Goal: Task Accomplishment & Management: Manage account settings

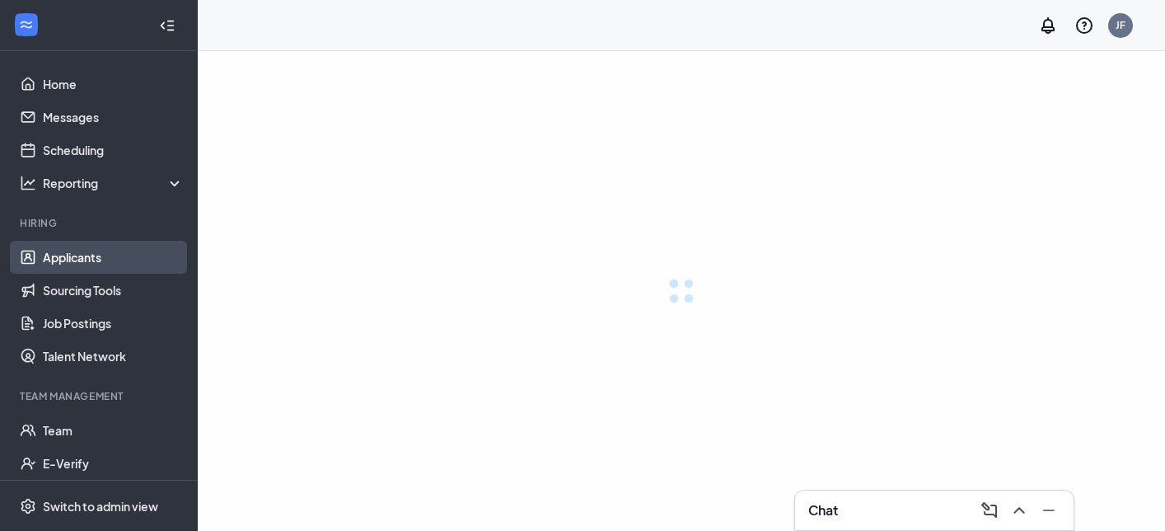
click at [137, 259] on link "Applicants" at bounding box center [113, 257] width 141 height 33
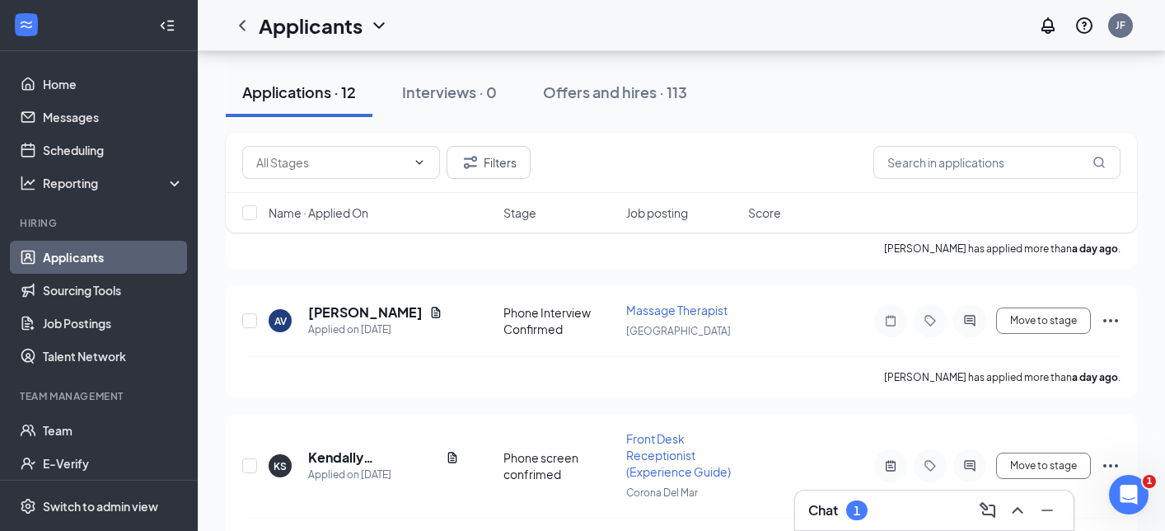
scroll to position [1176, 0]
click at [929, 461] on icon "Tag" at bounding box center [929, 466] width 11 height 11
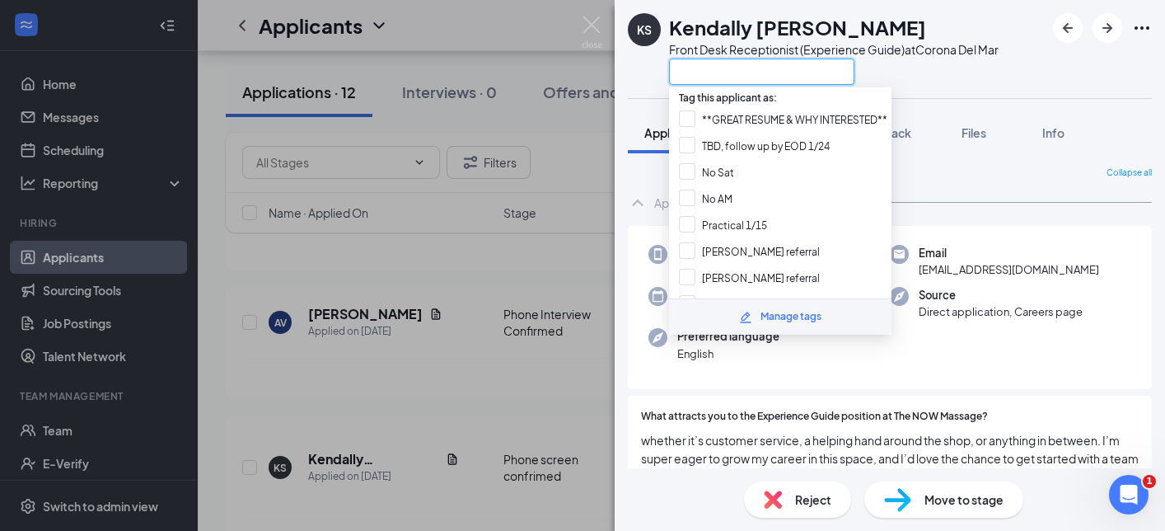
click at [748, 71] on input "text" at bounding box center [761, 71] width 185 height 26
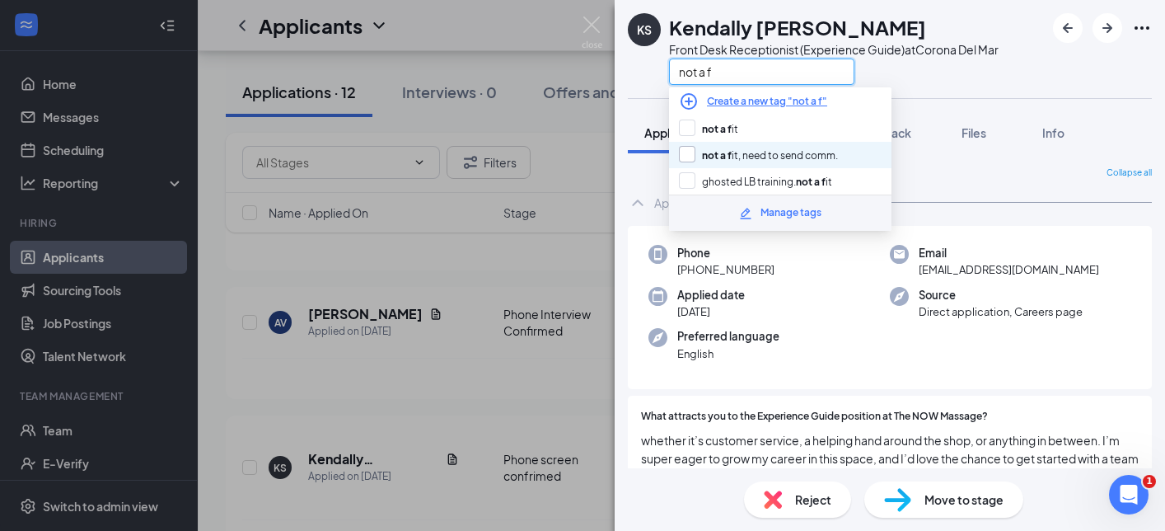
type input "not a f"
click at [757, 159] on input "not a f it, need to send comm." at bounding box center [758, 155] width 159 height 18
checkbox input "true"
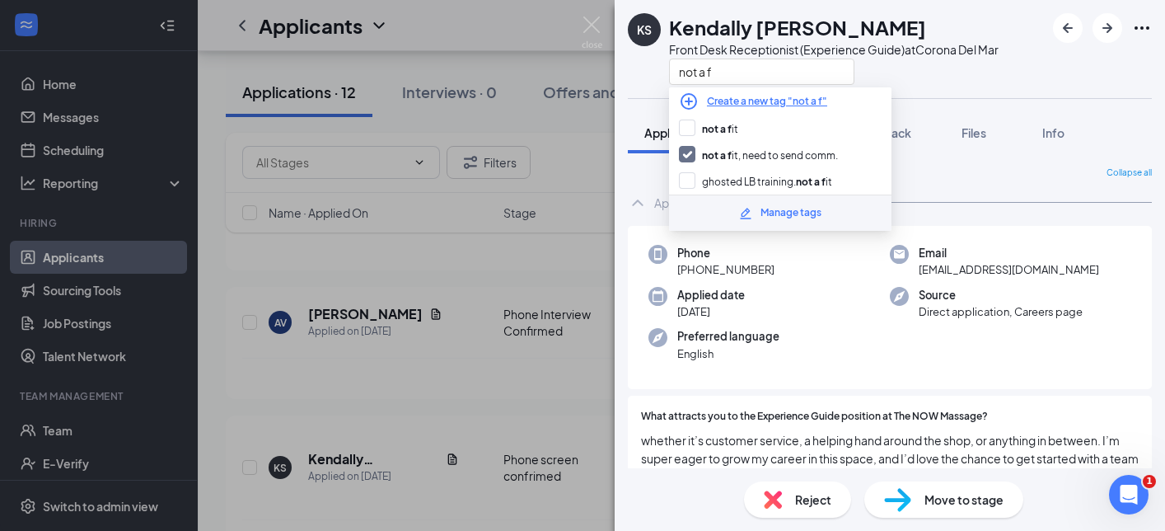
click at [344, 497] on div "KS Kendally [PERSON_NAME] Front Desk Receptionist (Experience Guide) at Corona …" at bounding box center [582, 265] width 1165 height 531
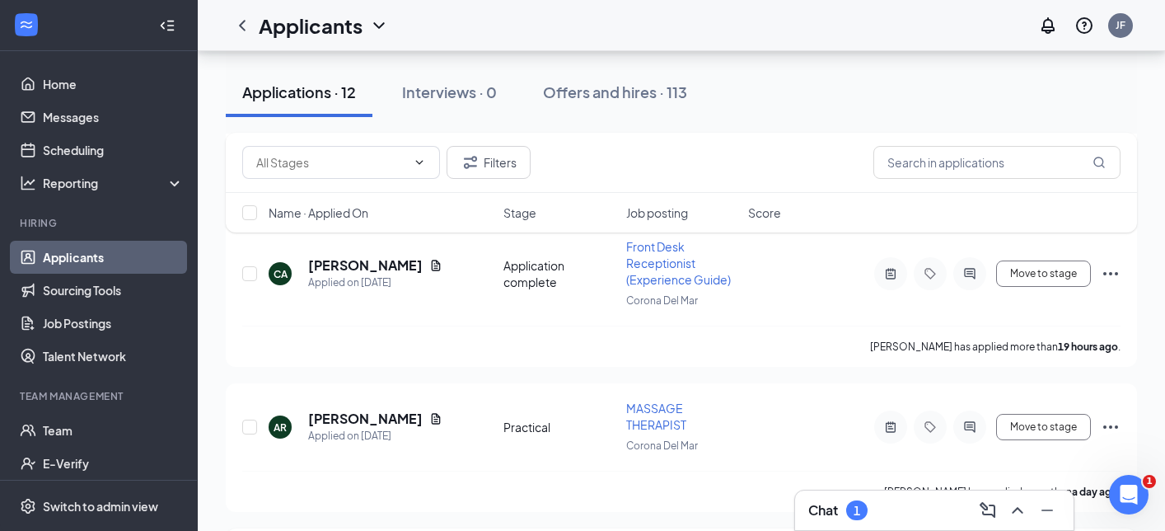
scroll to position [838, 0]
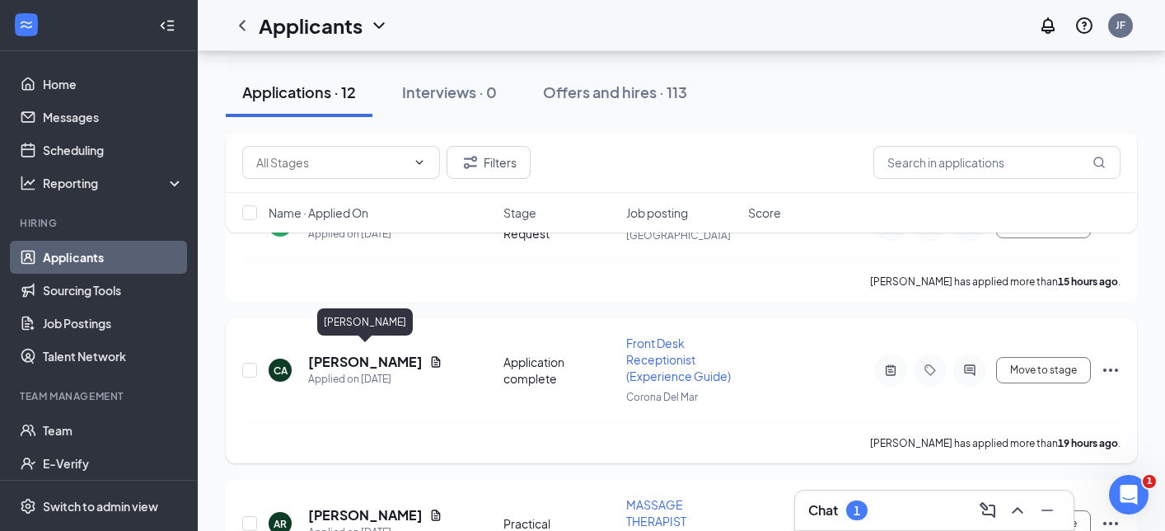
click at [363, 353] on h5 "[PERSON_NAME]" at bounding box center [365, 362] width 115 height 18
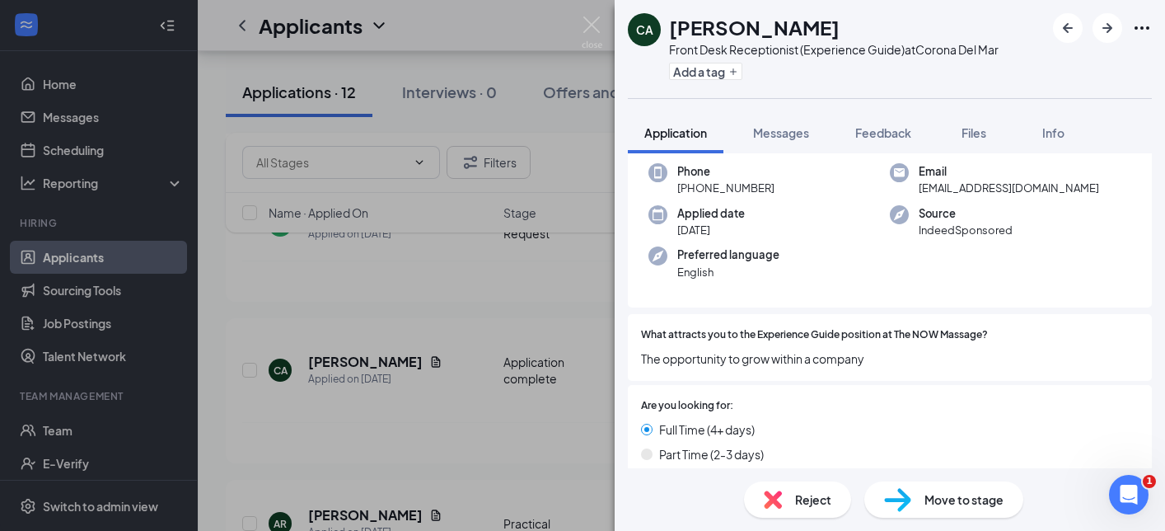
scroll to position [264, 0]
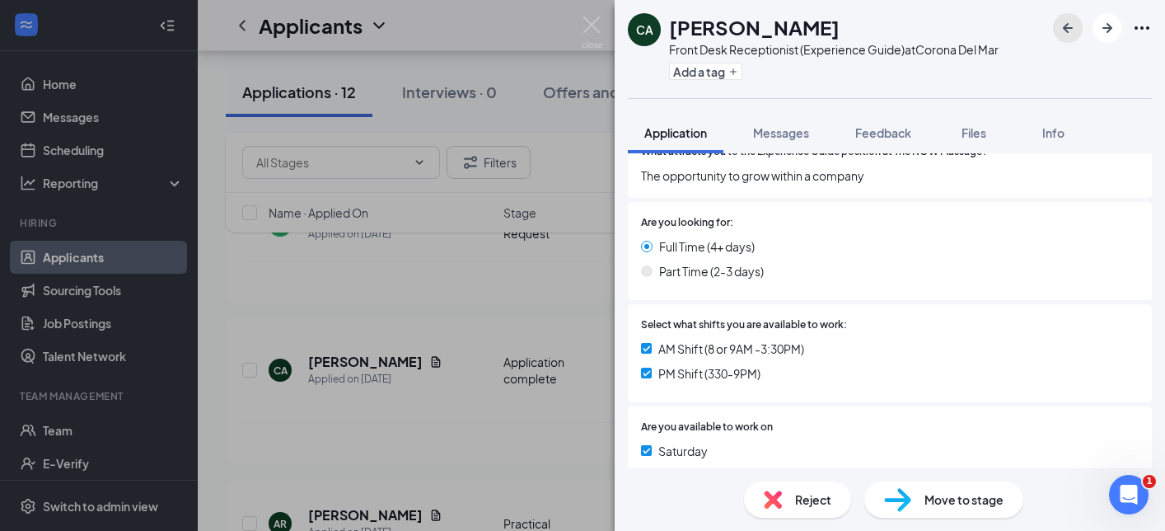
click at [1069, 30] on icon "ArrowLeftNew" at bounding box center [1068, 28] width 20 height 20
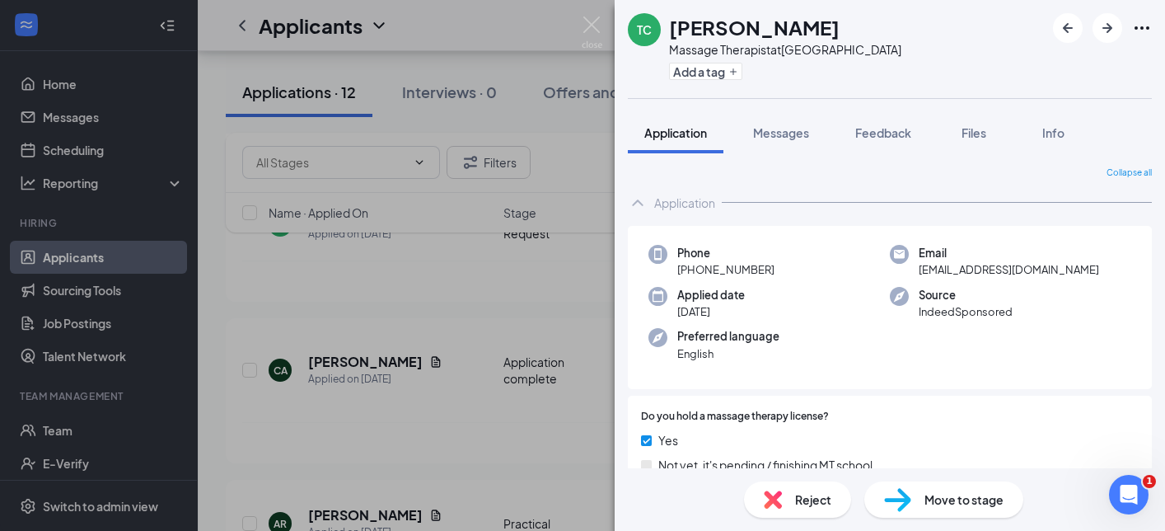
click at [489, 376] on div "TC [PERSON_NAME] Massage Therapist at [GEOGRAPHIC_DATA] Add a tag Application M…" at bounding box center [582, 265] width 1165 height 531
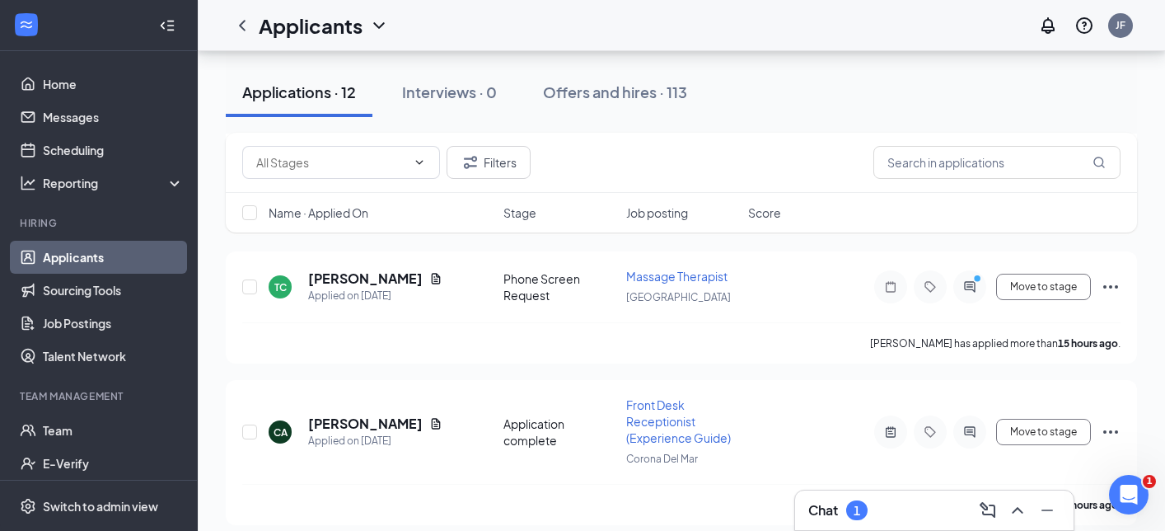
scroll to position [630, 0]
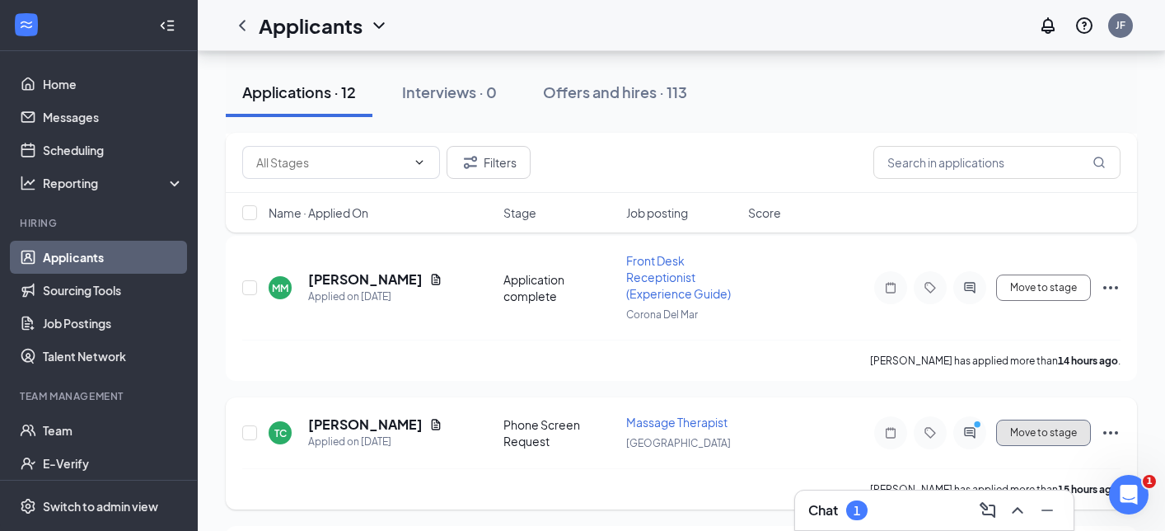
click at [1042, 431] on button "Move to stage" at bounding box center [1043, 432] width 95 height 26
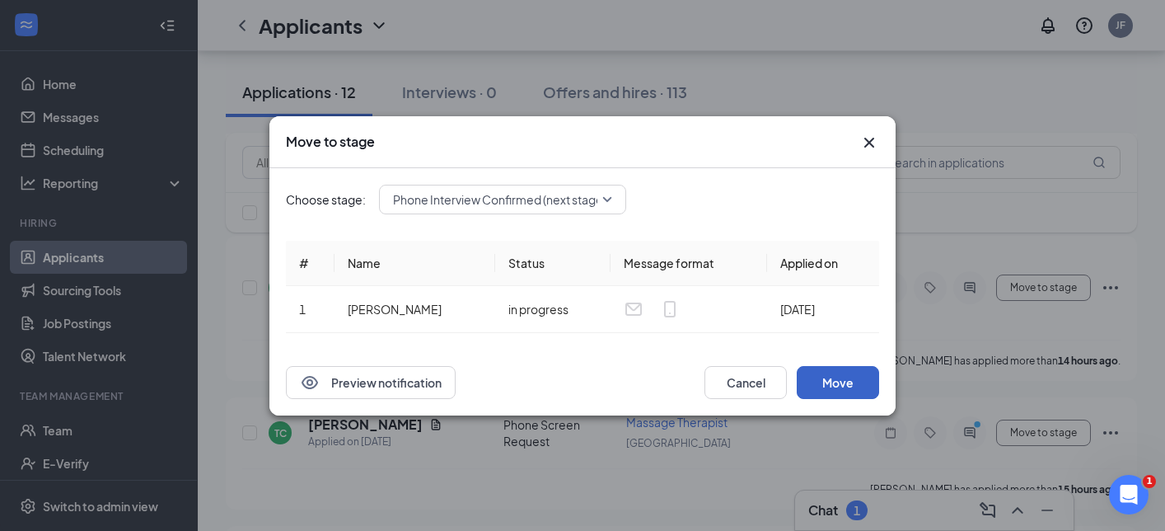
click at [860, 388] on button "Move" at bounding box center [838, 382] width 82 height 33
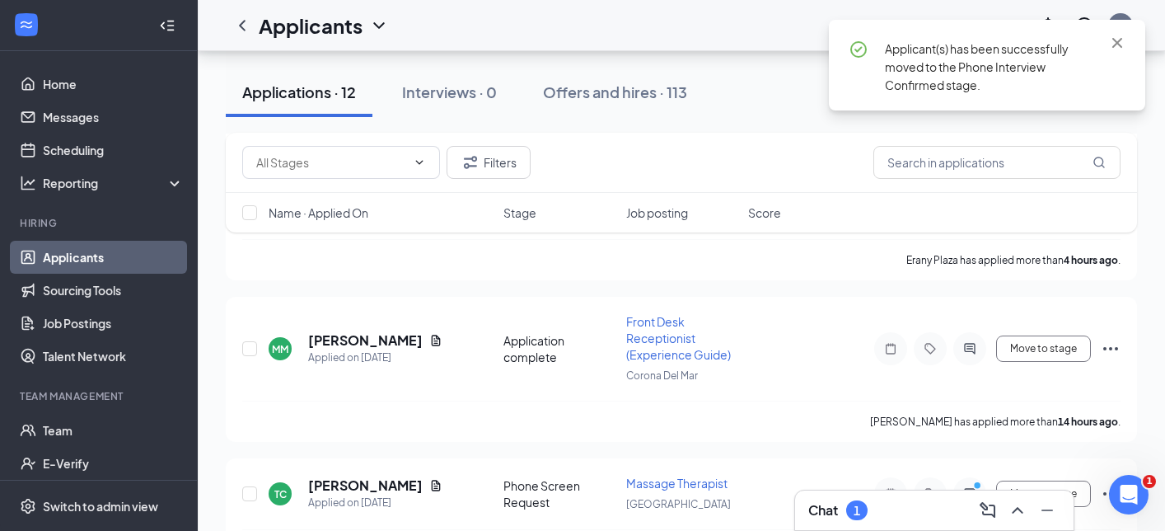
scroll to position [568, 0]
click at [373, 334] on h5 "[PERSON_NAME]" at bounding box center [365, 342] width 115 height 18
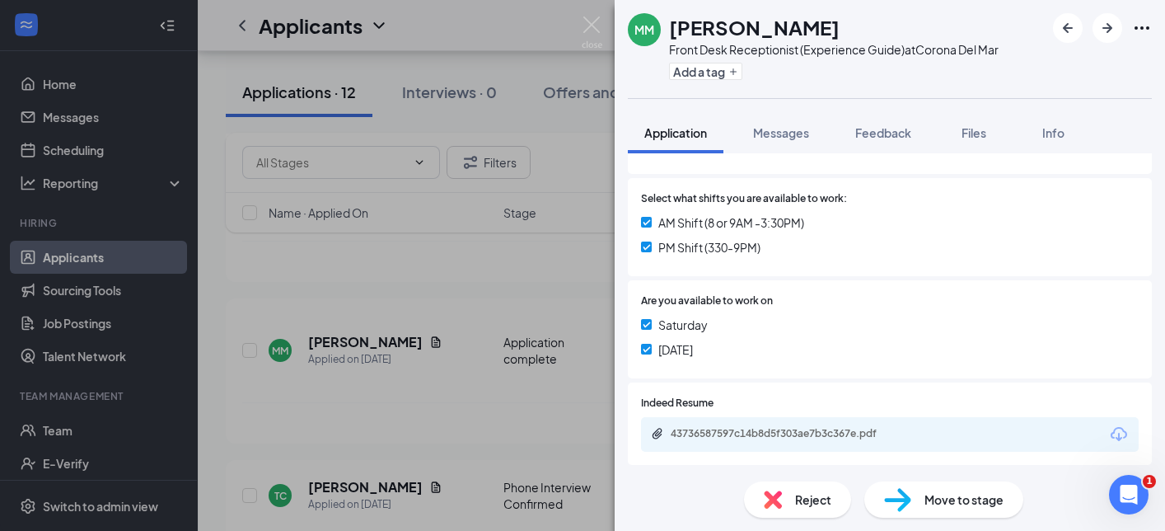
scroll to position [462, 0]
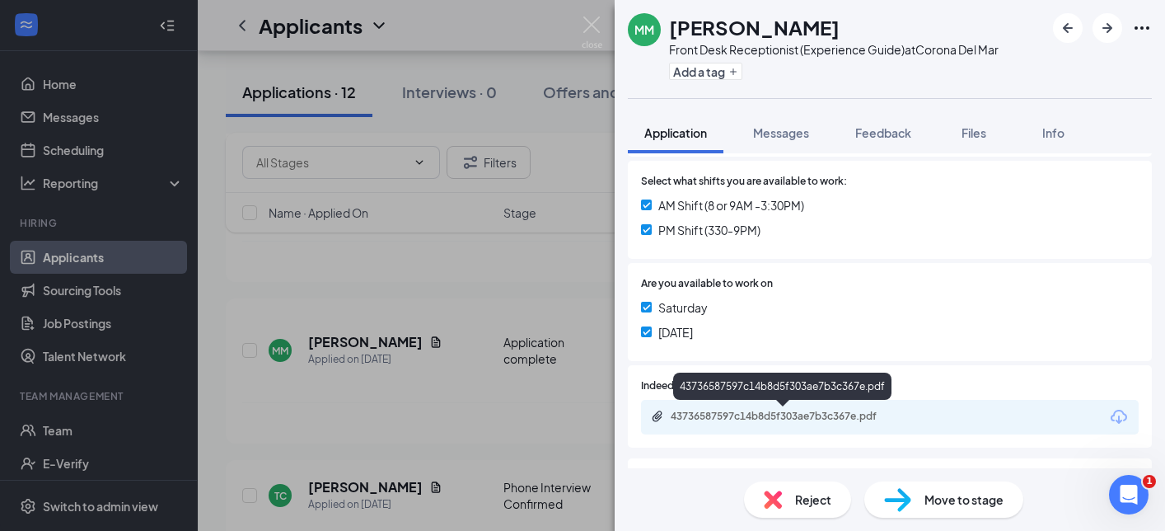
click at [785, 421] on div "43736587597c14b8d5f303ae7b3c367e.pdf" at bounding box center [786, 415] width 231 height 13
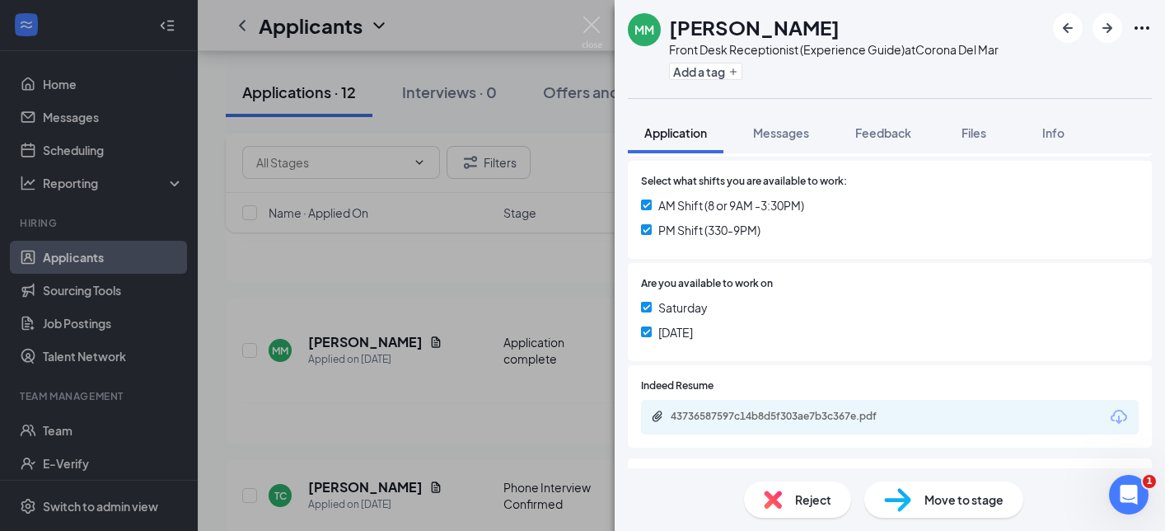
click at [491, 406] on div "MM [PERSON_NAME] Front Desk Receptionist (Experience Guide) at [GEOGRAPHIC_DATA…" at bounding box center [582, 265] width 1165 height 531
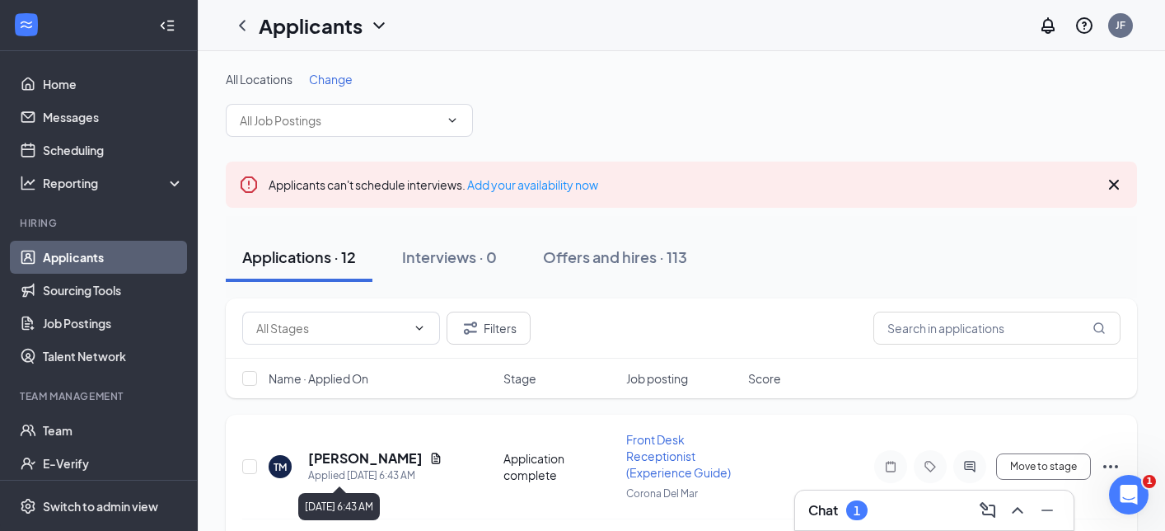
click at [348, 463] on h5 "[PERSON_NAME]" at bounding box center [365, 458] width 115 height 18
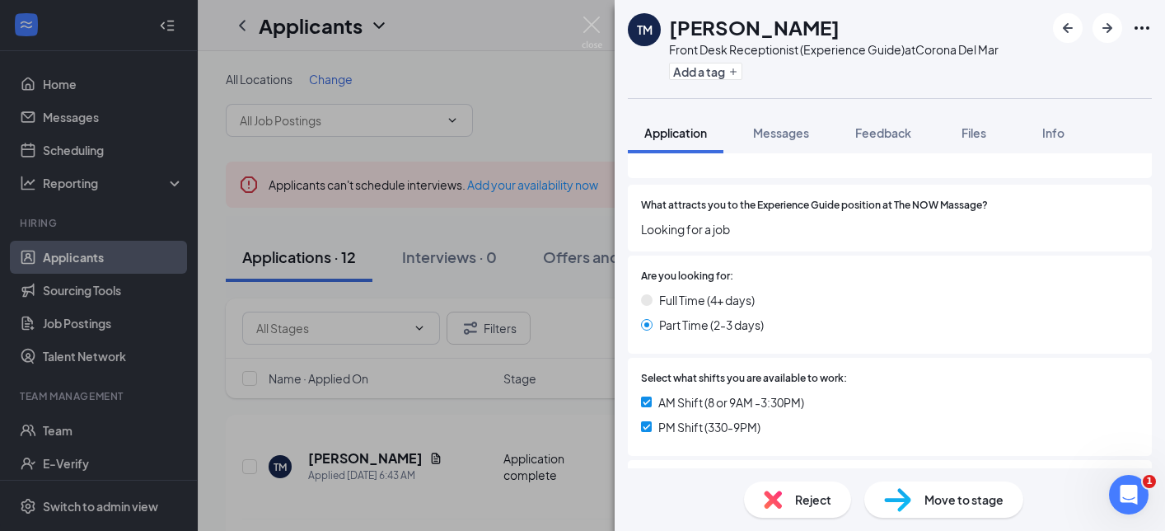
scroll to position [360, 0]
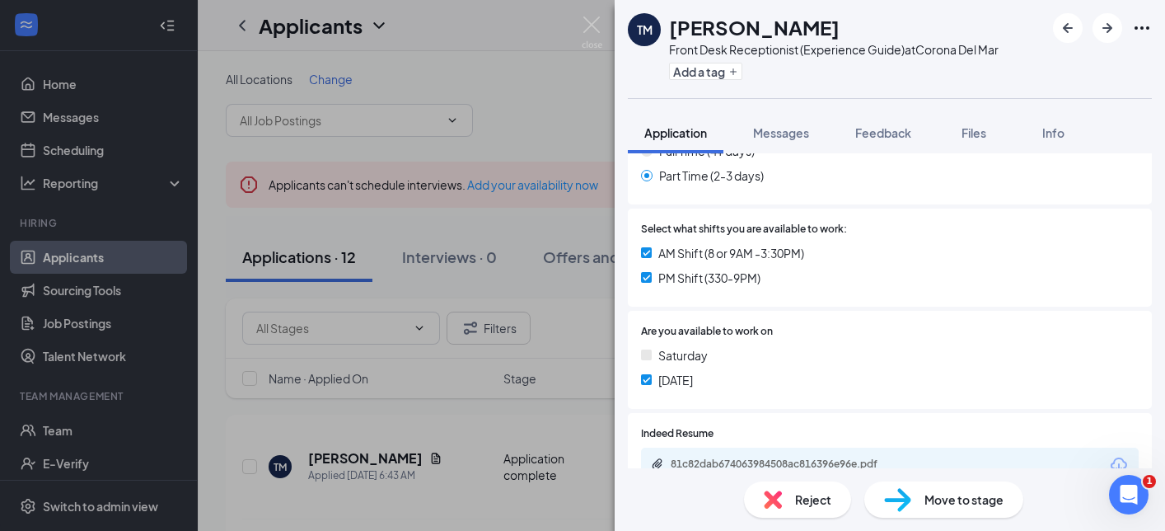
click at [815, 508] on div "Reject" at bounding box center [797, 499] width 107 height 36
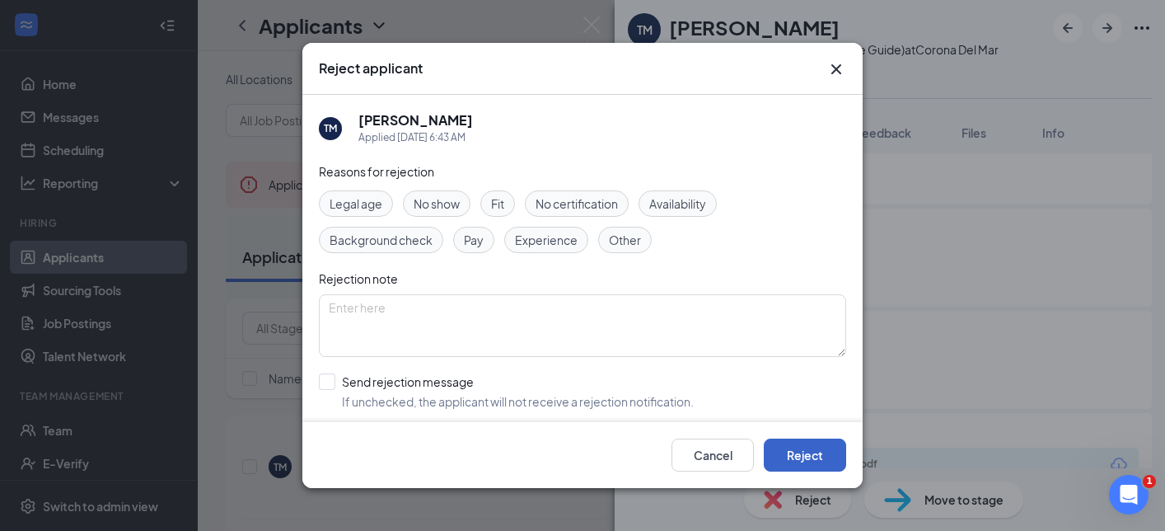
click at [807, 468] on button "Reject" at bounding box center [805, 454] width 82 height 33
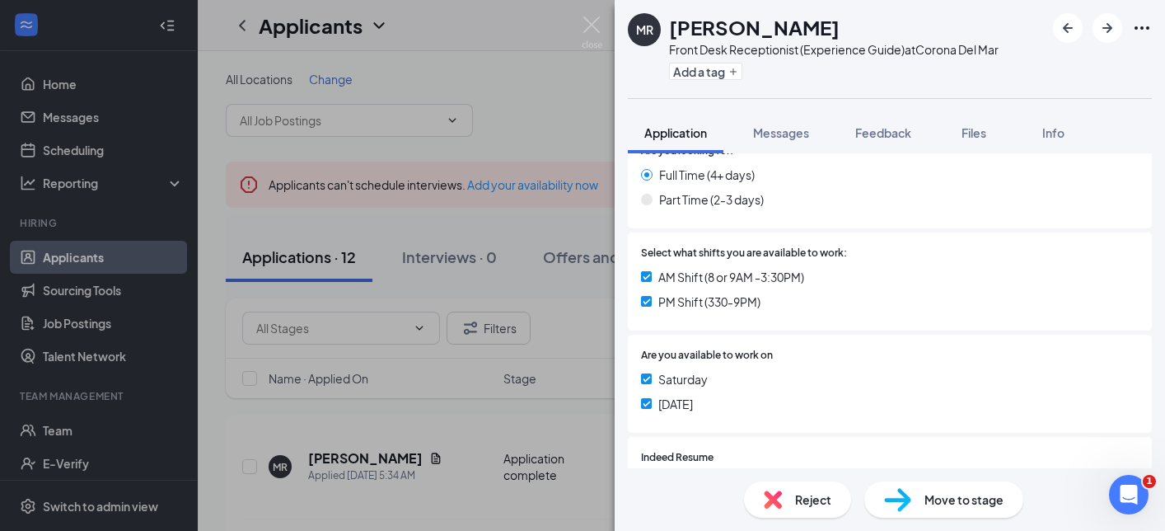
scroll to position [451, 0]
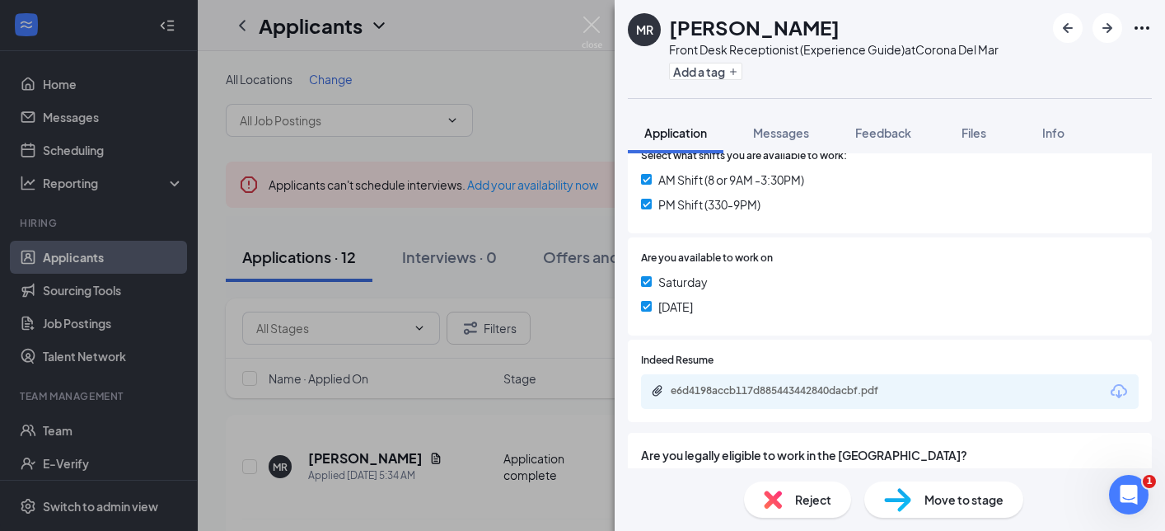
click at [818, 390] on div "e6d4198accb117d885443442840dacbf.pdf" at bounding box center [786, 390] width 231 height 13
click at [1106, 33] on icon "ArrowRight" at bounding box center [1107, 28] width 20 height 20
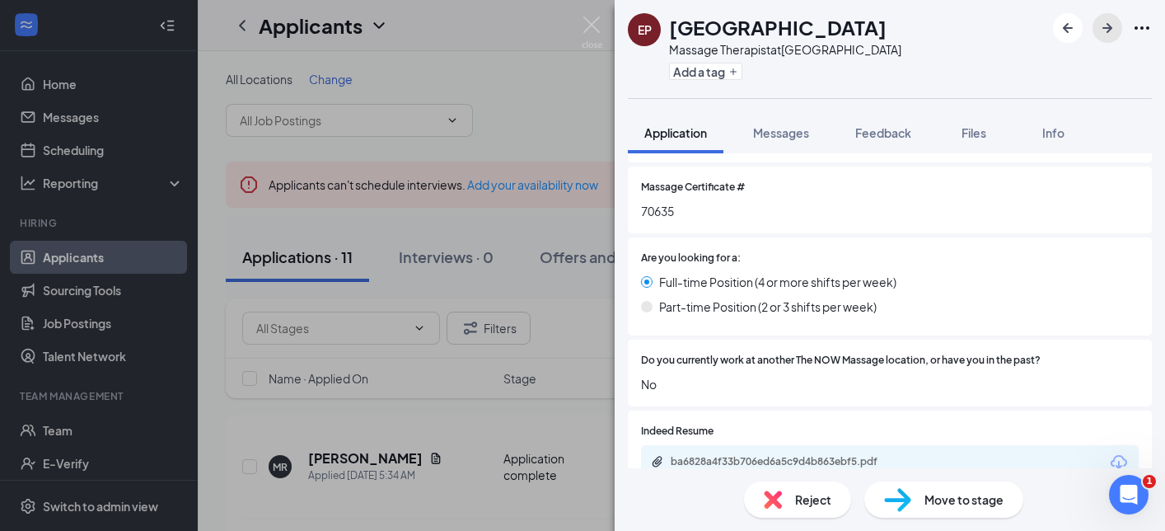
scroll to position [407, 0]
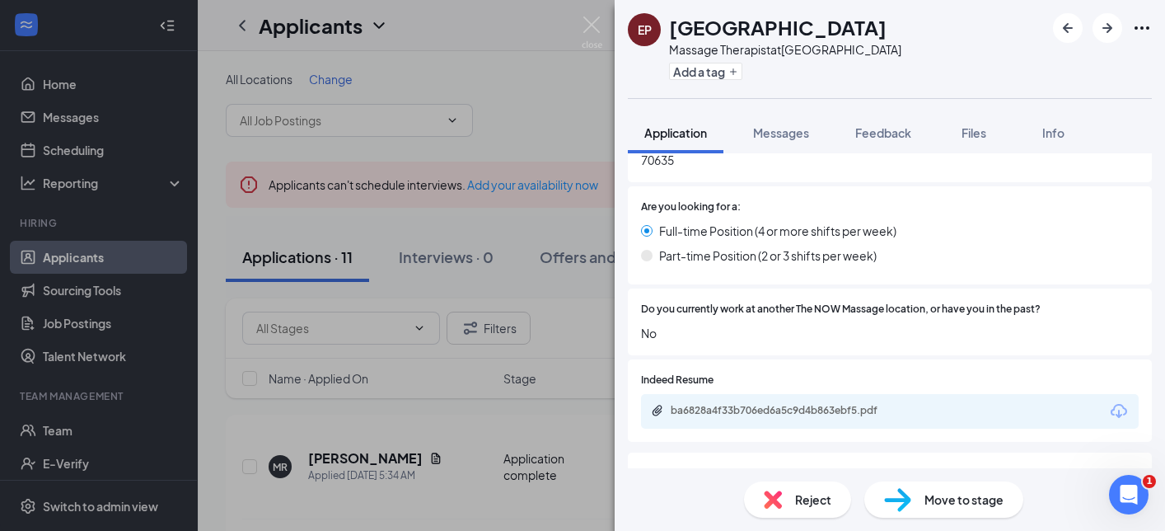
click at [855, 405] on div "ba6828a4f33b706ed6a5c9d4b863ebf5.pdf" at bounding box center [786, 410] width 231 height 13
click at [773, 498] on img at bounding box center [773, 499] width 18 height 18
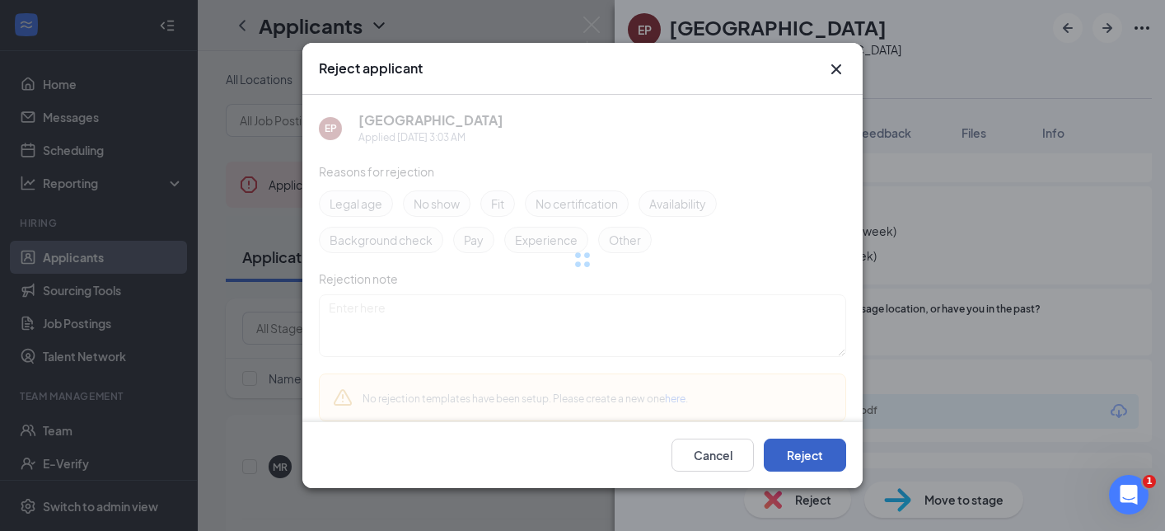
click at [788, 454] on button "Reject" at bounding box center [805, 454] width 82 height 33
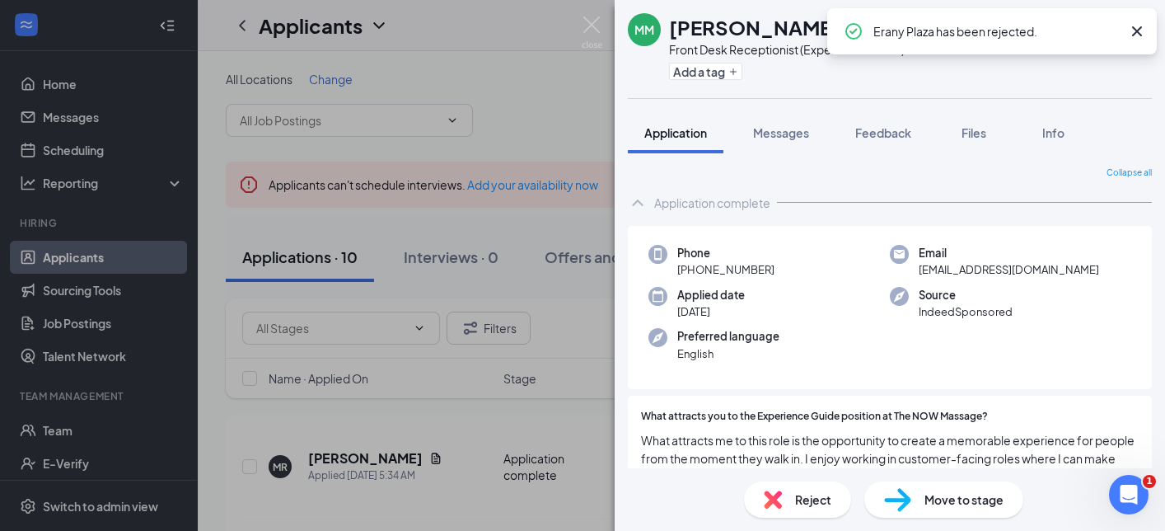
click at [481, 456] on div "MM [PERSON_NAME] Front Desk Receptionist (Experience Guide) at [GEOGRAPHIC_DATA…" at bounding box center [582, 265] width 1165 height 531
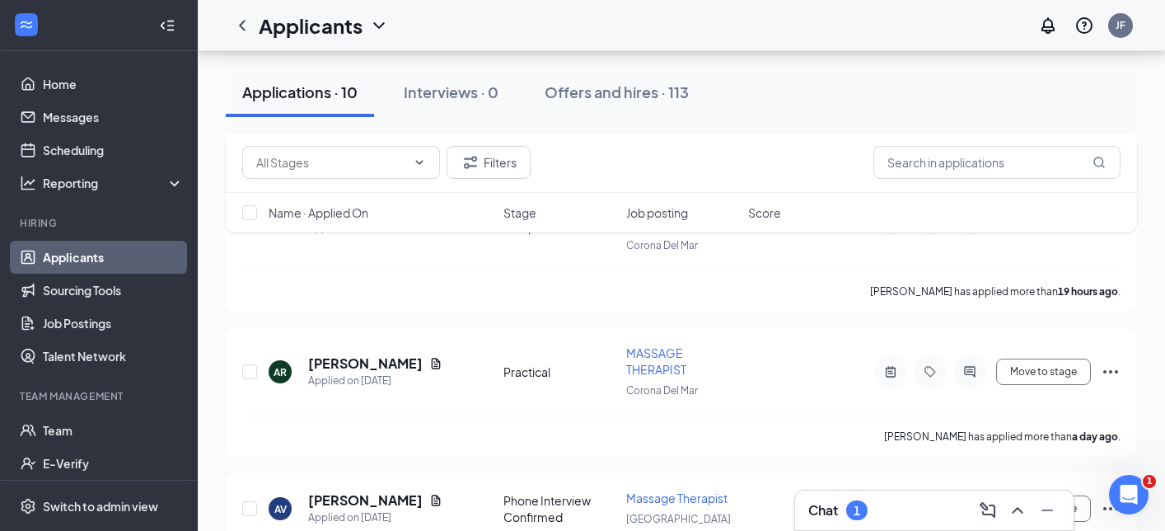
scroll to position [2228, 0]
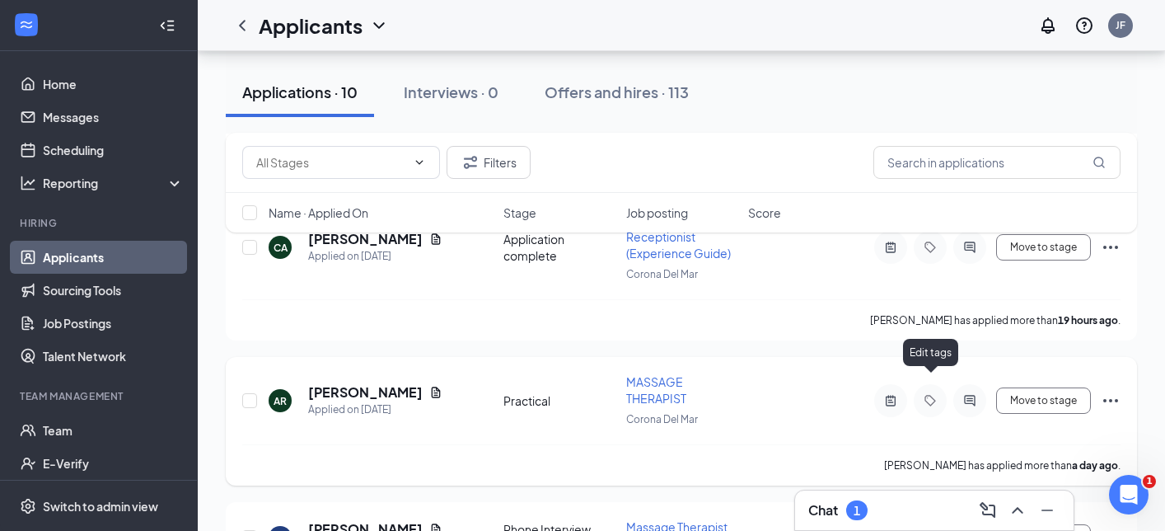
click at [934, 394] on icon "Tag" at bounding box center [930, 400] width 20 height 13
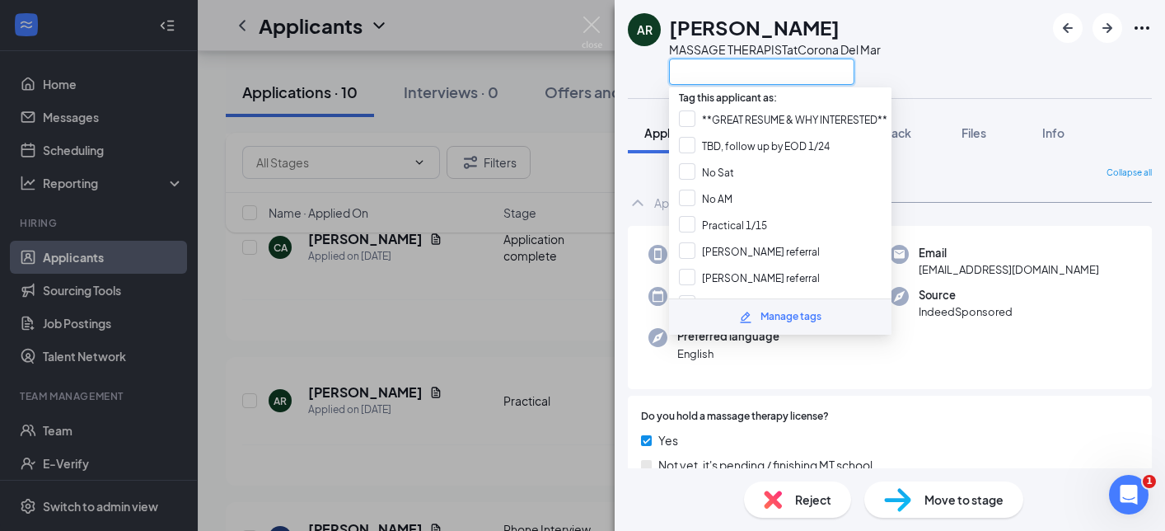
click at [722, 72] on input "text" at bounding box center [761, 71] width 185 height 26
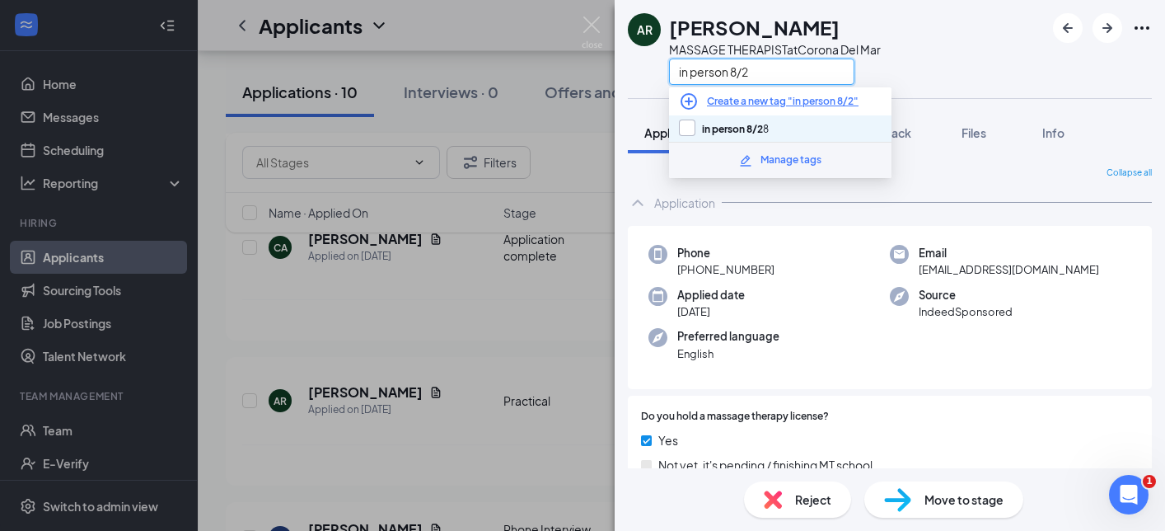
type input "in person 8/2"
click at [690, 131] on input "in person 8/2 8" at bounding box center [724, 128] width 90 height 18
checkbox input "true"
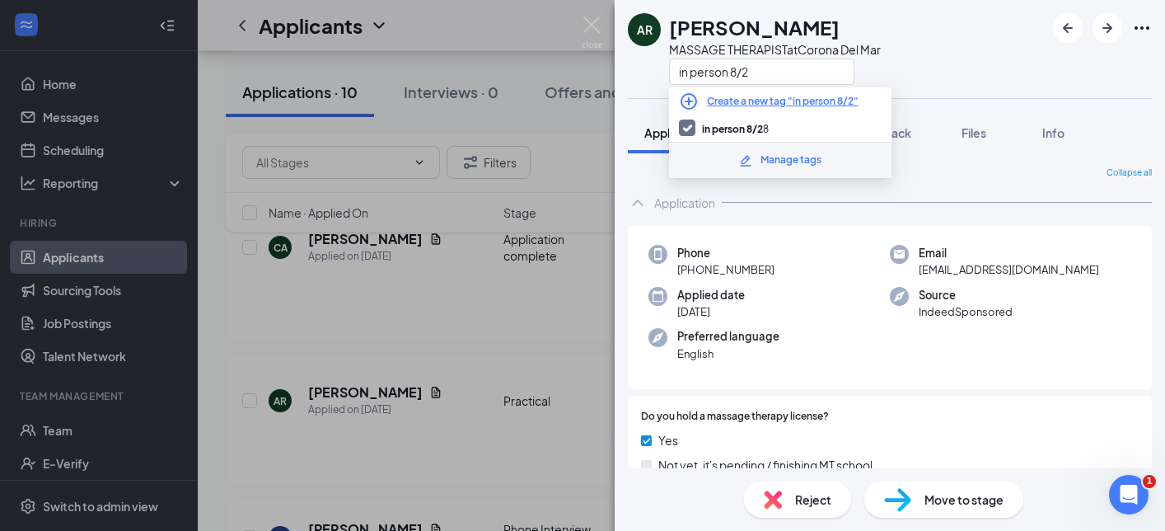
click at [527, 441] on div "AR [PERSON_NAME] MASSAGE THERAPIST at [GEOGRAPHIC_DATA] in person 8/2 Applicati…" at bounding box center [582, 265] width 1165 height 531
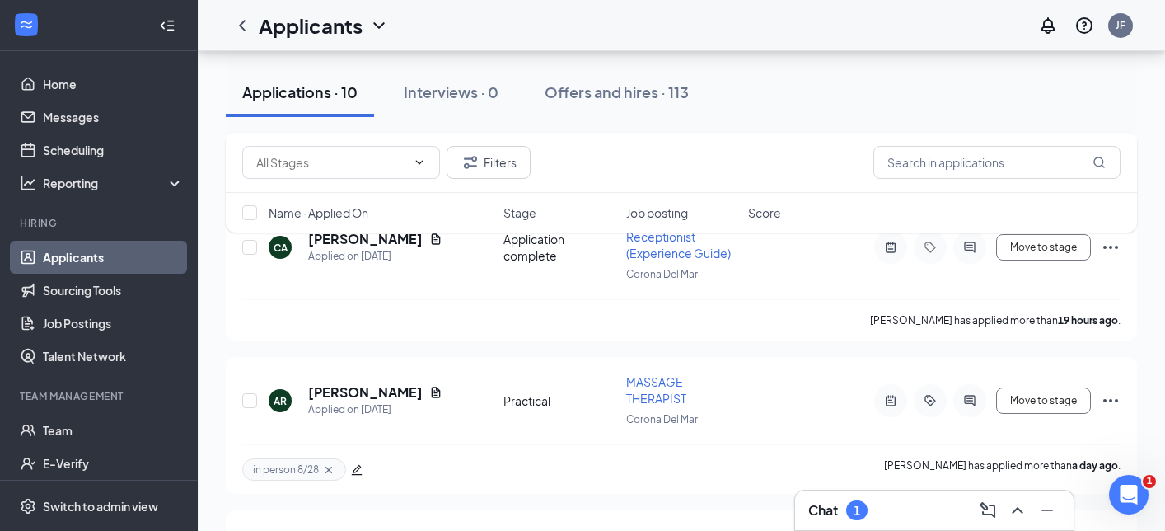
scroll to position [2119, 0]
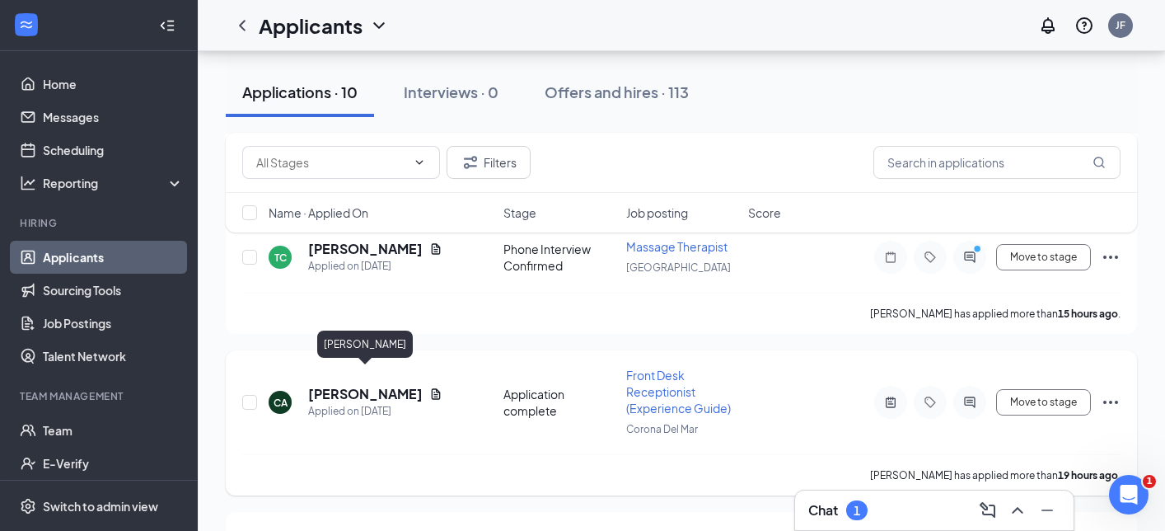
click at [377, 385] on h5 "[PERSON_NAME]" at bounding box center [365, 394] width 115 height 18
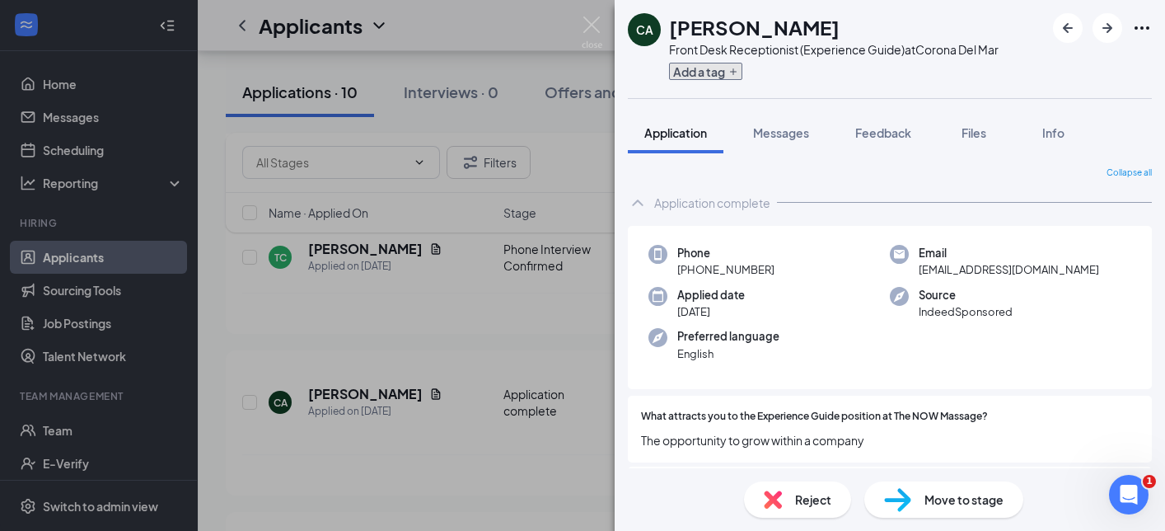
click at [695, 76] on button "Add a tag" at bounding box center [705, 71] width 73 height 17
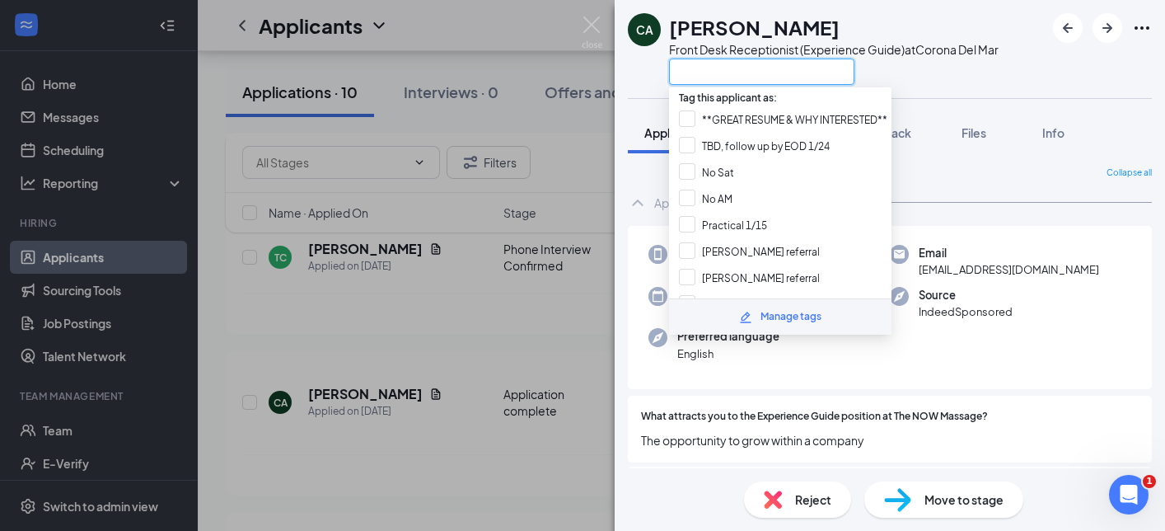
click at [695, 79] on input "text" at bounding box center [761, 71] width 185 height 26
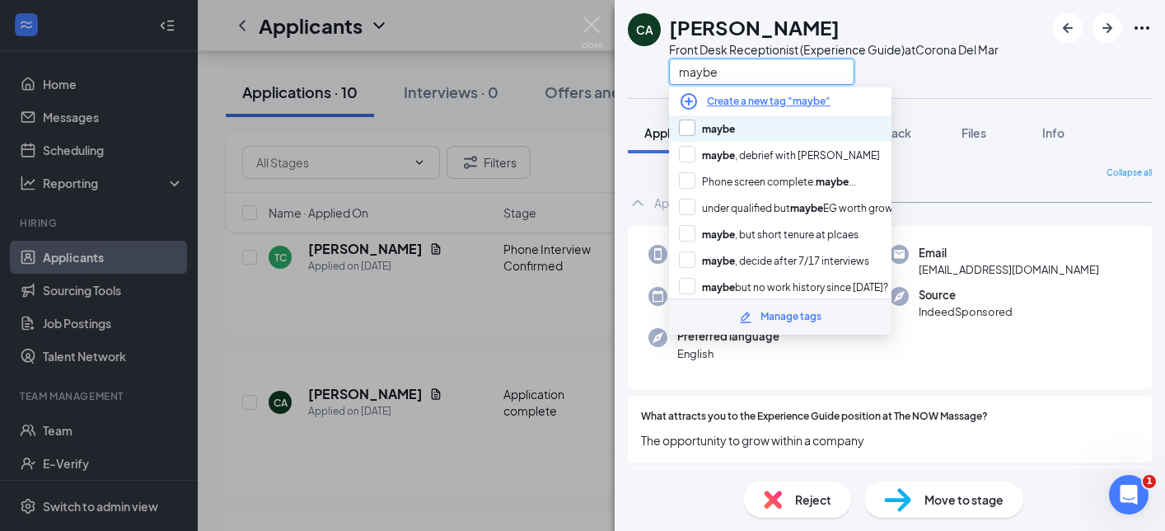
type input "maybe"
click at [690, 129] on input "maybe" at bounding box center [707, 128] width 56 height 18
checkbox input "true"
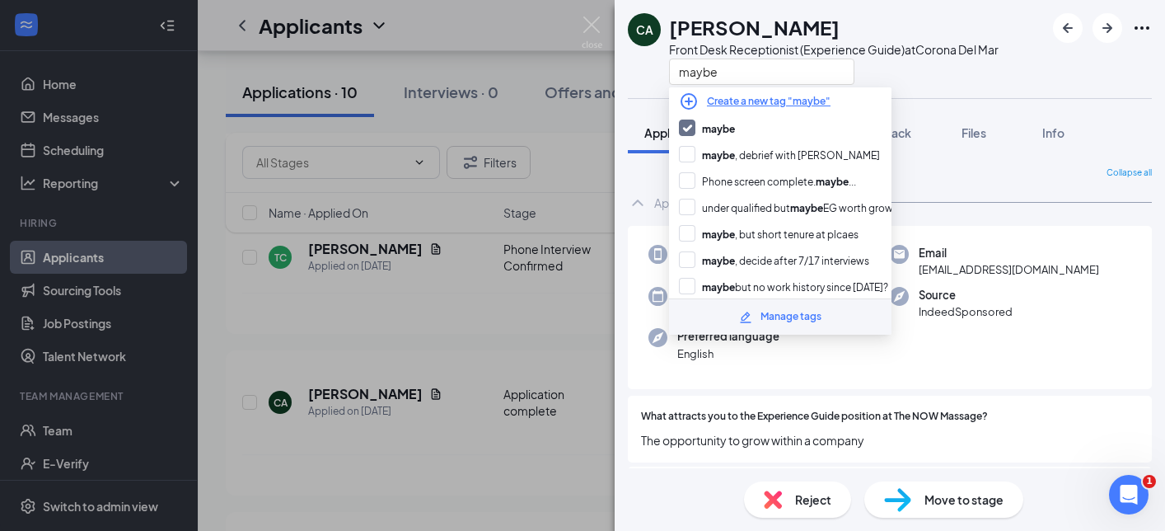
click at [402, 457] on div "CA [PERSON_NAME] Front Desk Receptionist (Experience Guide) at Corona Del Mar m…" at bounding box center [582, 265] width 1165 height 531
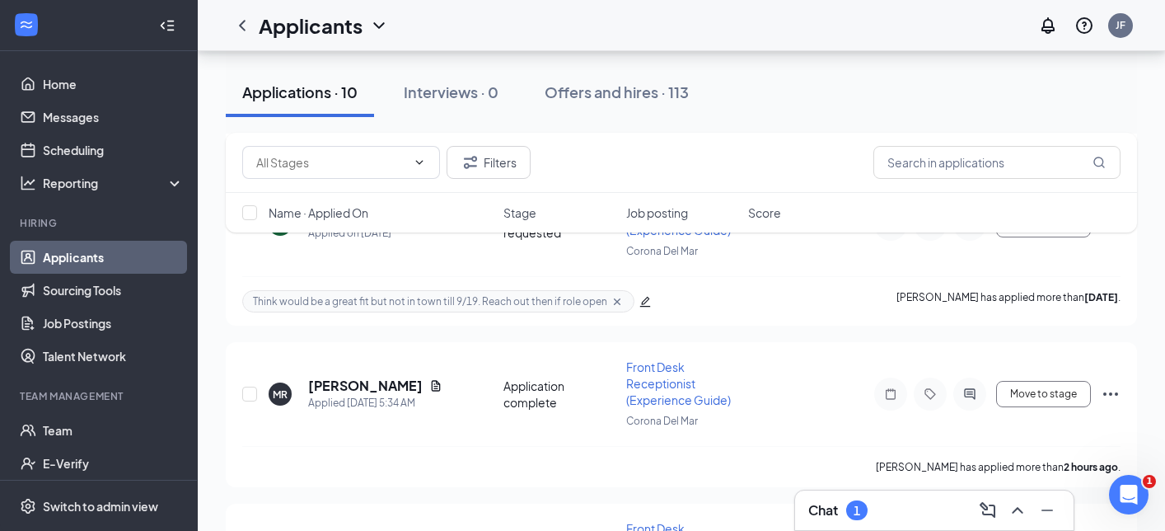
scroll to position [1648, 0]
click at [504, 443] on div "[PERSON_NAME] has applied more than 2 hours ago ." at bounding box center [681, 463] width 878 height 41
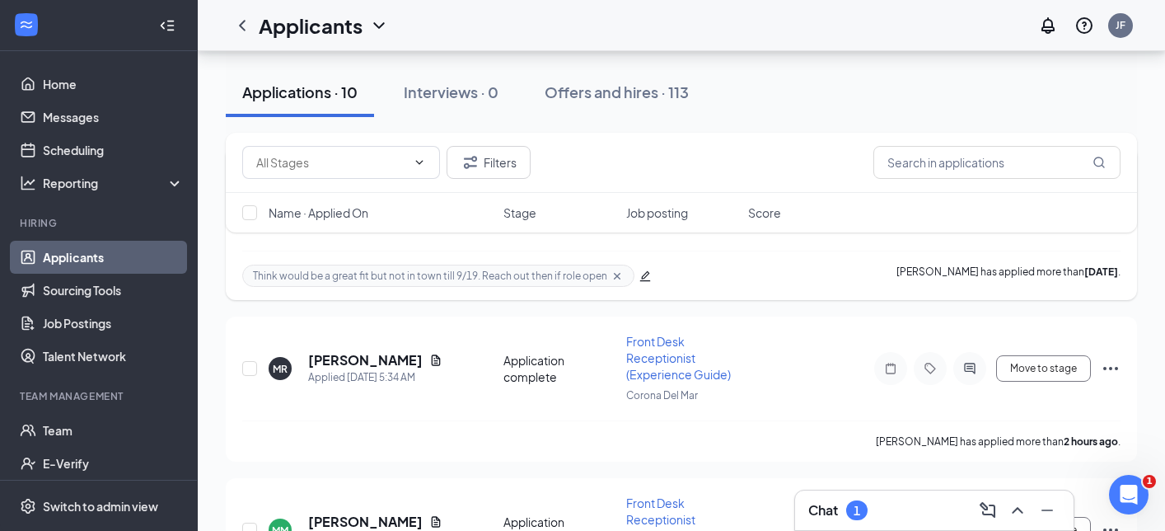
scroll to position [1676, 0]
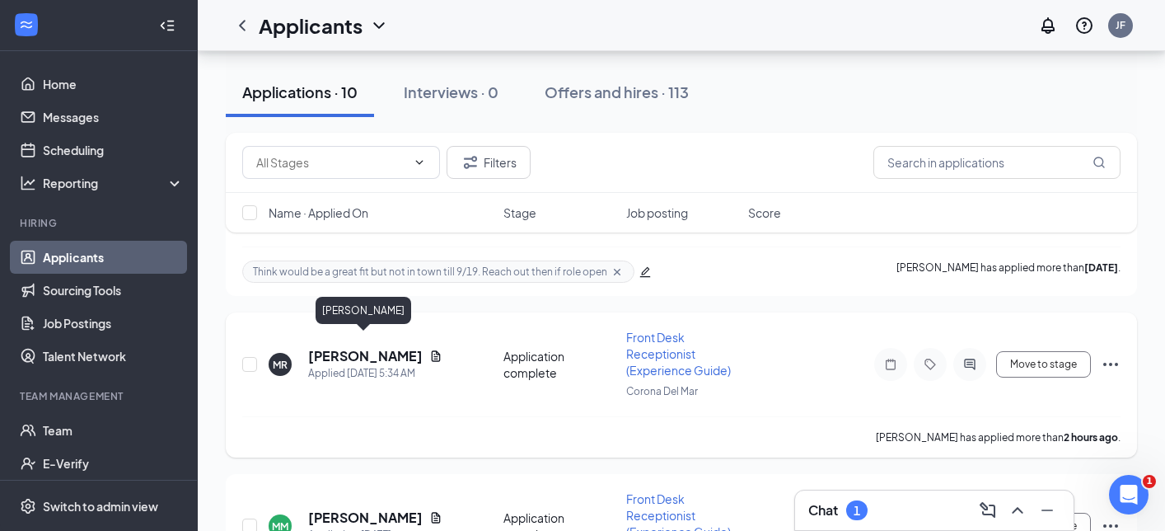
click at [389, 347] on h5 "[PERSON_NAME]" at bounding box center [365, 356] width 115 height 18
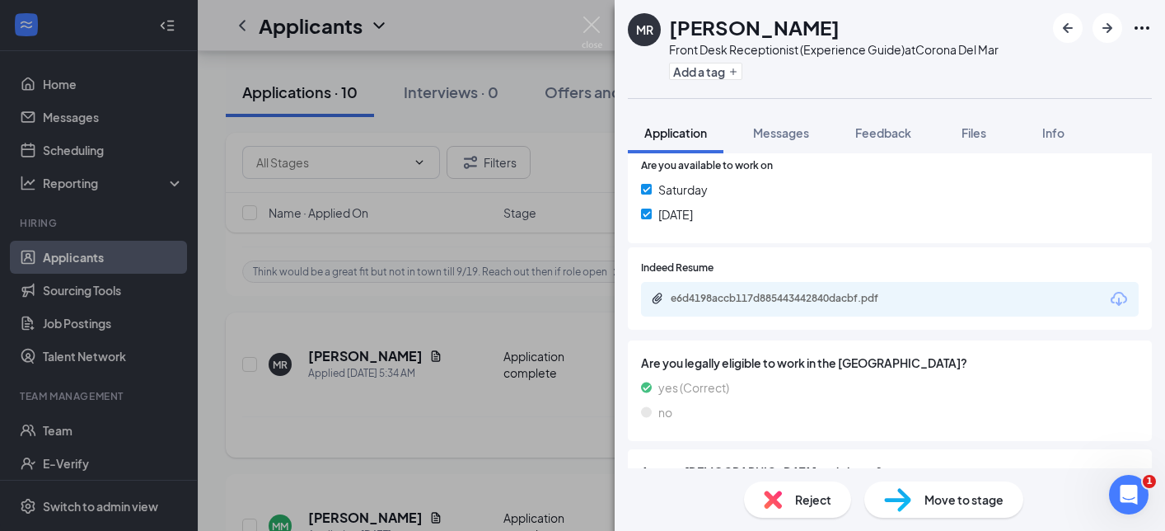
scroll to position [545, 0]
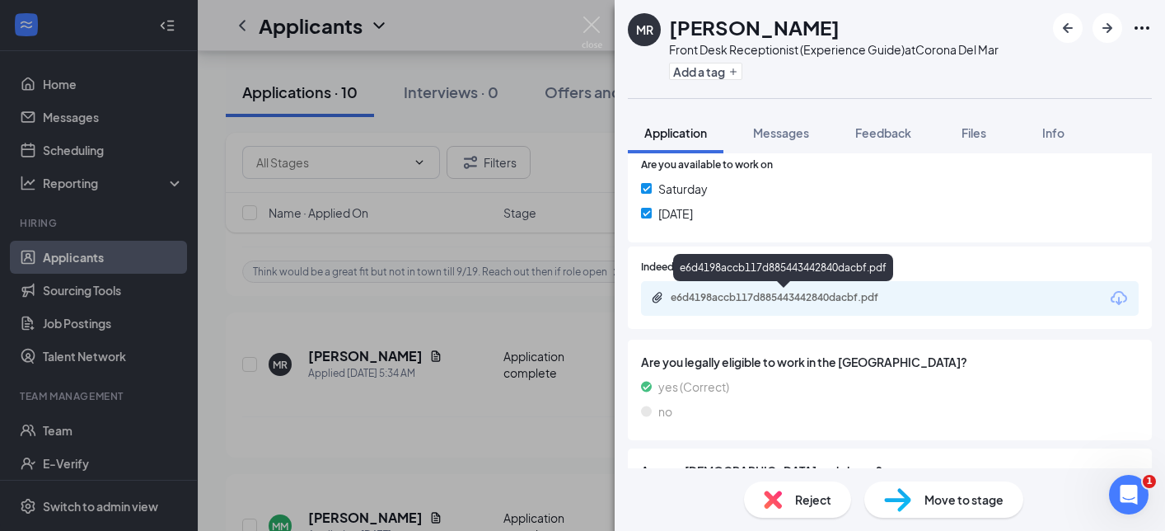
click at [731, 298] on div "e6d4198accb117d885443442840dacbf.pdf" at bounding box center [786, 297] width 231 height 13
